Goal: Register for event/course

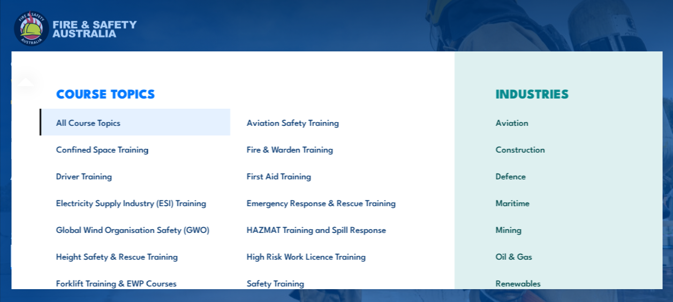
click at [93, 123] on link "All Course Topics" at bounding box center [134, 122] width 191 height 27
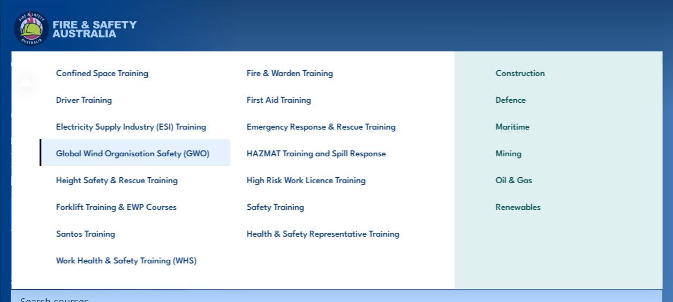
scroll to position [47, 0]
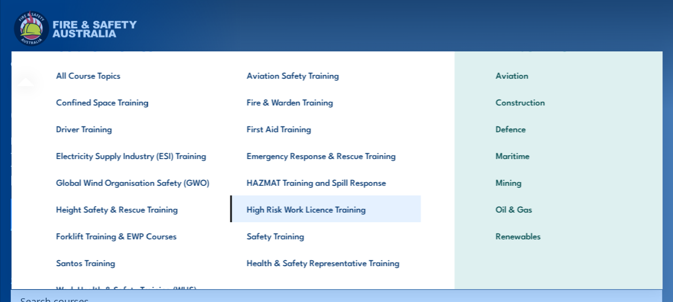
click at [277, 207] on link "High Risk Work Licence Training" at bounding box center [325, 209] width 191 height 27
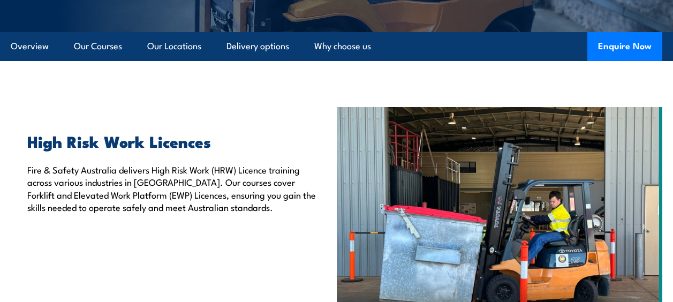
scroll to position [161, 0]
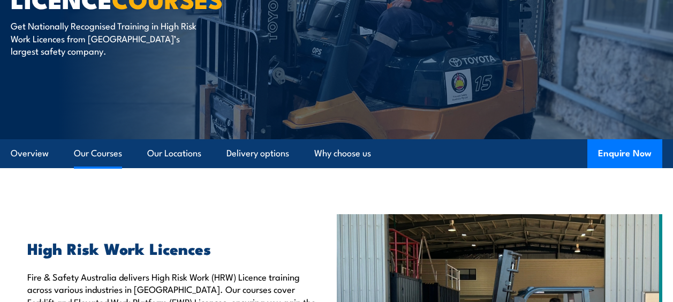
click at [96, 153] on link "Our Courses" at bounding box center [98, 153] width 48 height 28
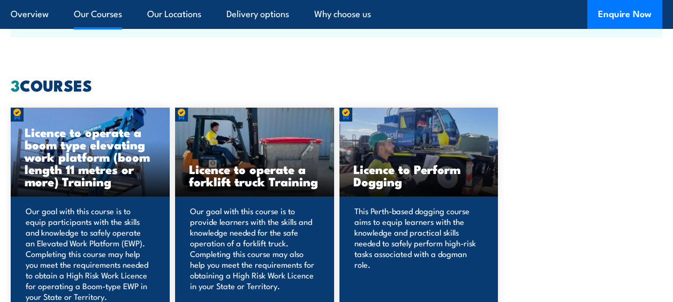
scroll to position [792, 0]
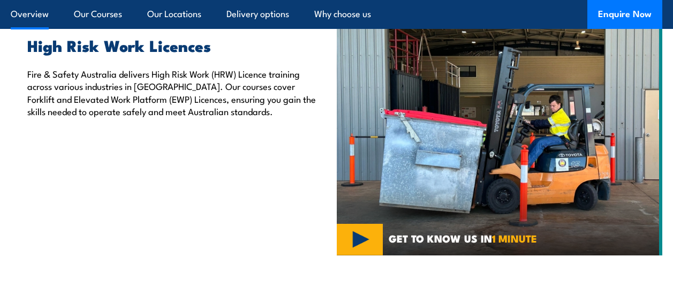
click at [20, 10] on link "Overview" at bounding box center [30, 14] width 38 height 28
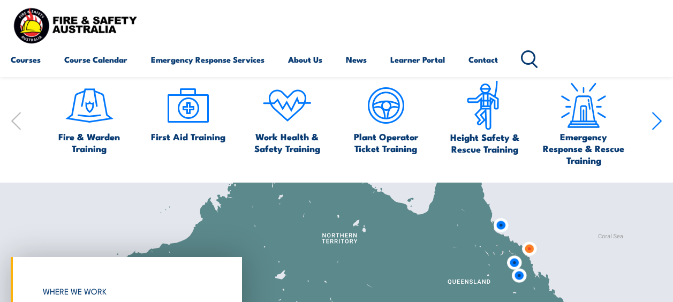
scroll to position [536, 0]
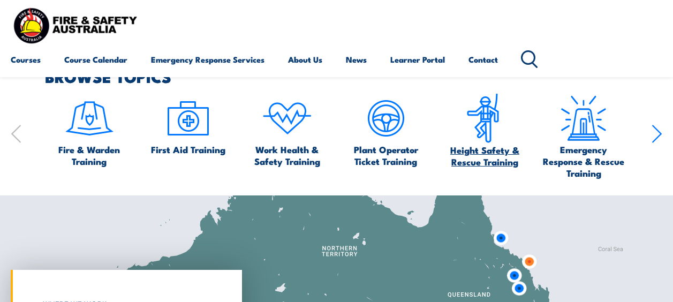
click at [462, 148] on span "Height Safety & Rescue Training" at bounding box center [485, 156] width 89 height 24
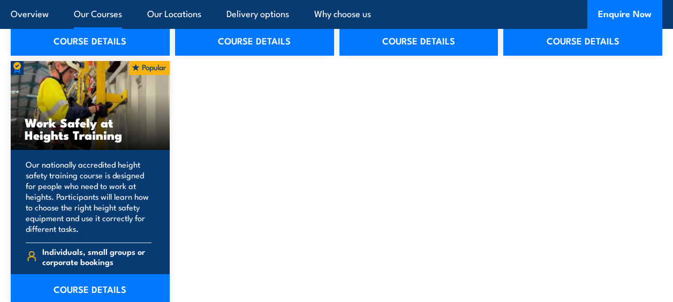
scroll to position [1393, 0]
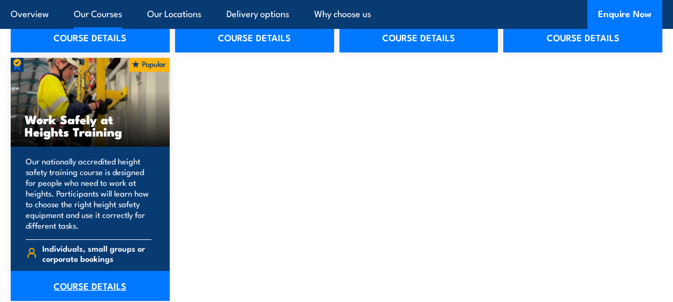
click at [89, 280] on link "COURSE DETAILS" at bounding box center [90, 286] width 159 height 30
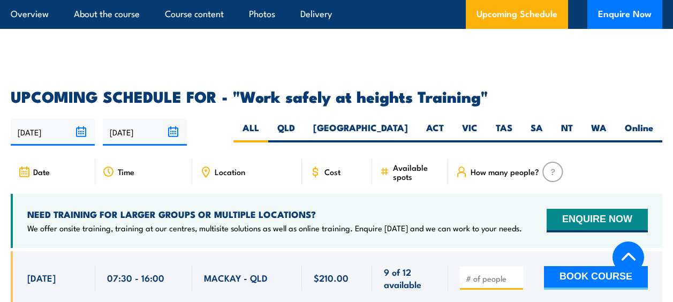
scroll to position [1607, 0]
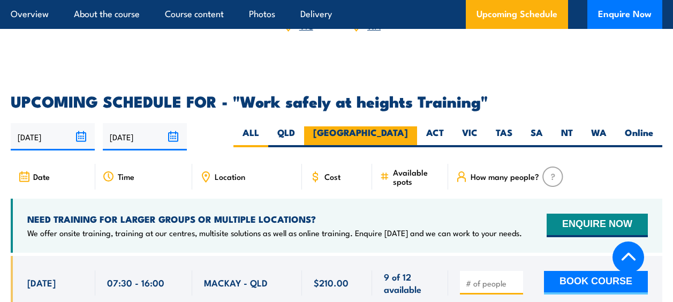
click at [398, 126] on label "[GEOGRAPHIC_DATA]" at bounding box center [360, 136] width 113 height 21
click at [408, 126] on input "[GEOGRAPHIC_DATA]" at bounding box center [411, 129] width 7 height 7
radio input "true"
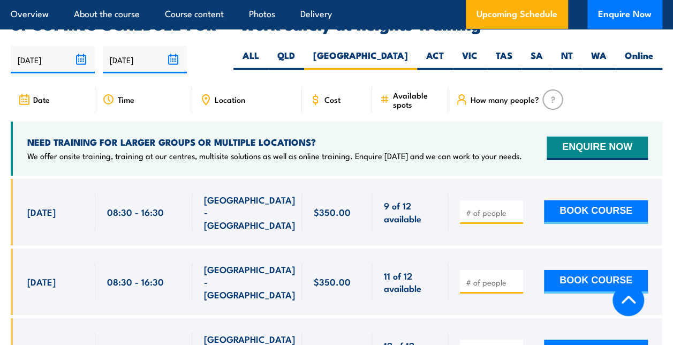
scroll to position [1631, 0]
